Goal: Information Seeking & Learning: Understand process/instructions

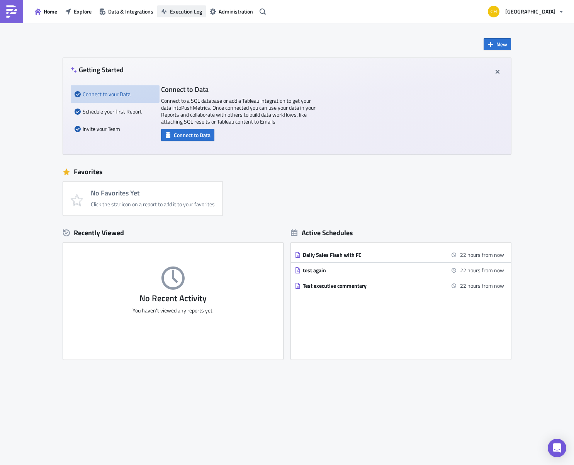
click at [172, 10] on span "Execution Log" at bounding box center [186, 11] width 32 height 8
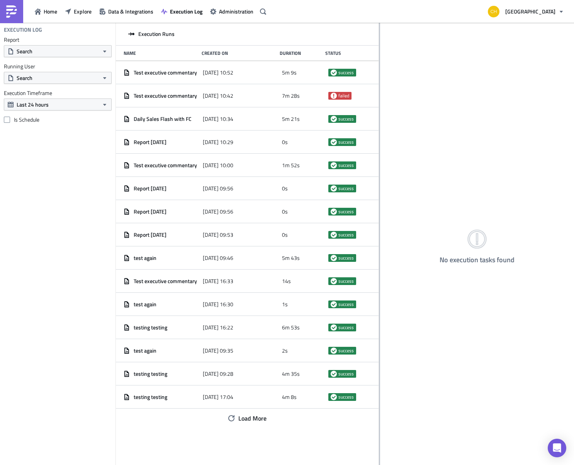
drag, startPoint x: 208, startPoint y: 29, endPoint x: 379, endPoint y: 45, distance: 171.9
click at [379, 45] on div at bounding box center [379, 244] width 1 height 443
click at [130, 14] on span "Data & Integrations" at bounding box center [130, 11] width 45 height 8
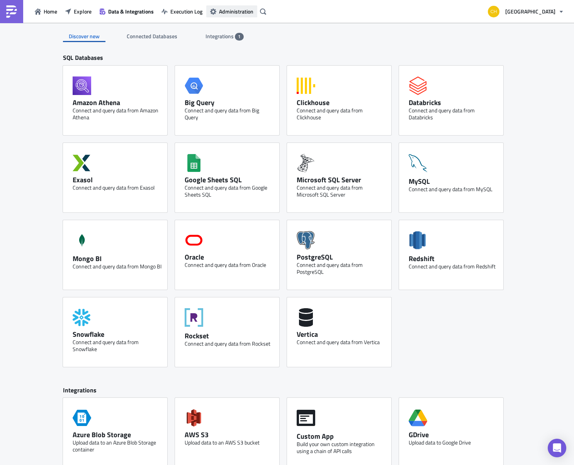
click at [232, 12] on span "Administration" at bounding box center [236, 11] width 34 height 8
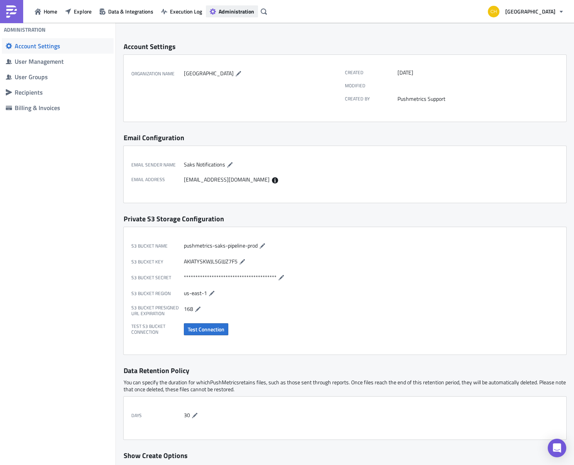
click at [240, 12] on span "Administration" at bounding box center [237, 11] width 36 height 8
click at [537, 15] on button "[GEOGRAPHIC_DATA]" at bounding box center [525, 11] width 85 height 17
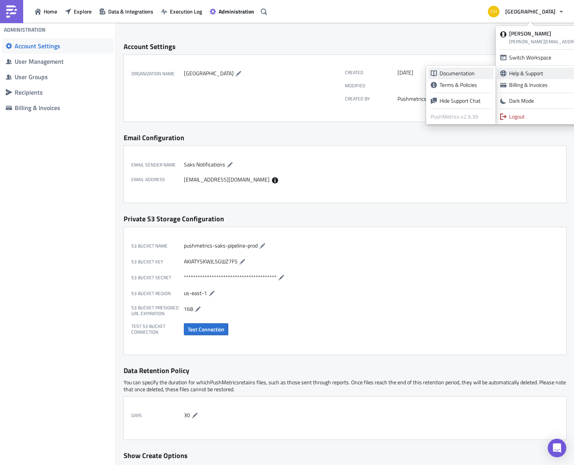
click at [447, 68] on link "Documentation" at bounding box center [461, 74] width 66 height 12
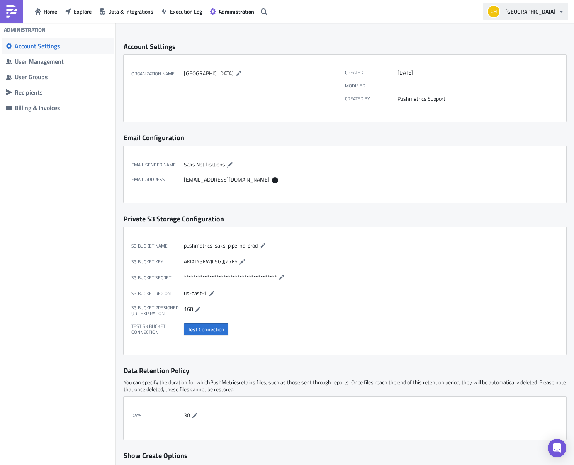
click at [551, 8] on span "[GEOGRAPHIC_DATA]" at bounding box center [530, 11] width 50 height 8
click at [406, 34] on div "**********" at bounding box center [345, 377] width 458 height 708
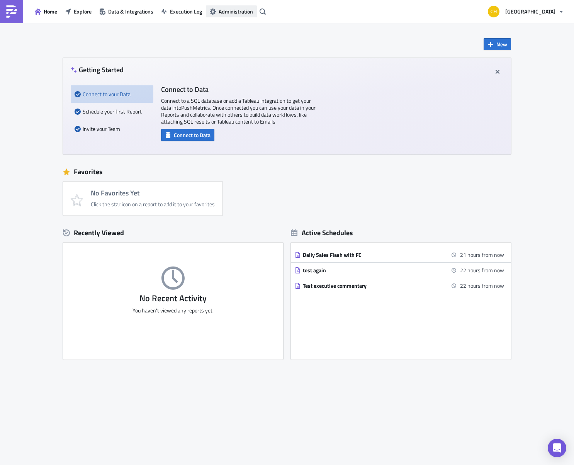
click at [230, 12] on span "Administration" at bounding box center [236, 11] width 34 height 8
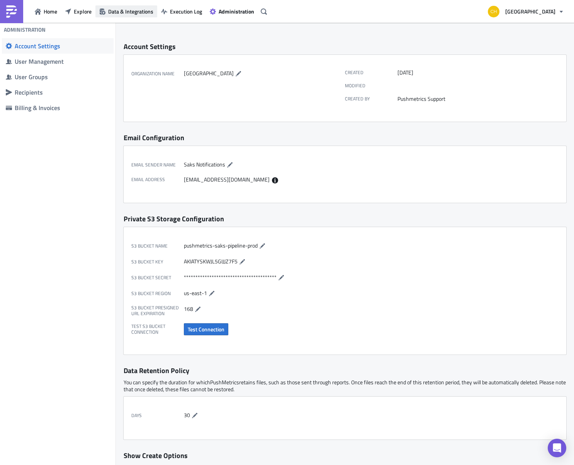
click at [124, 14] on span "Data & Integrations" at bounding box center [130, 11] width 45 height 8
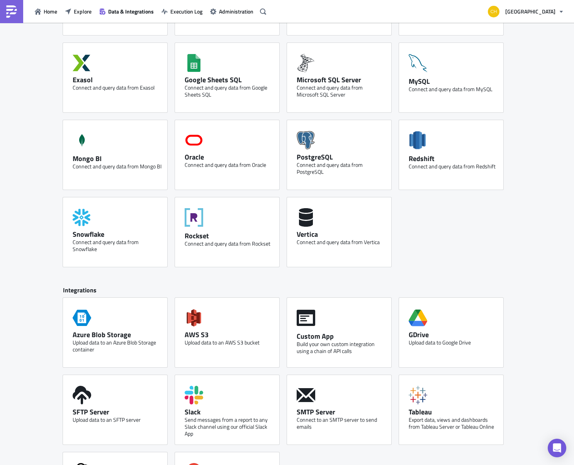
scroll to position [163, 0]
